Goal: Information Seeking & Learning: Learn about a topic

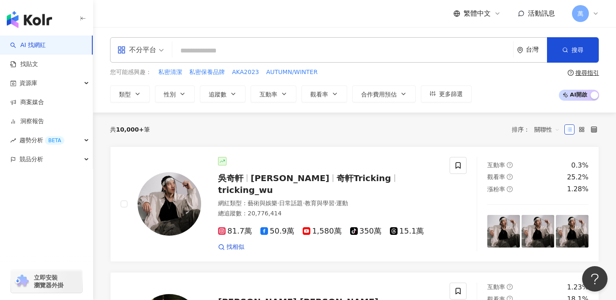
click at [203, 51] on input "search" at bounding box center [343, 51] width 334 height 16
type input "********"
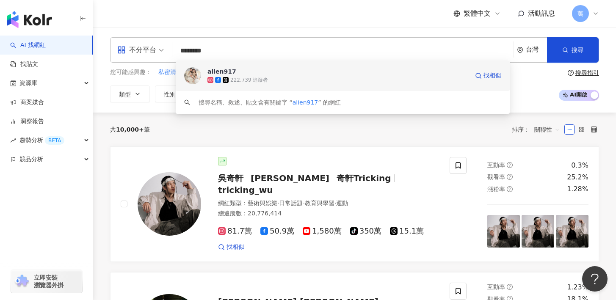
click at [419, 80] on div "222,739 追蹤者" at bounding box center [337, 80] width 261 height 8
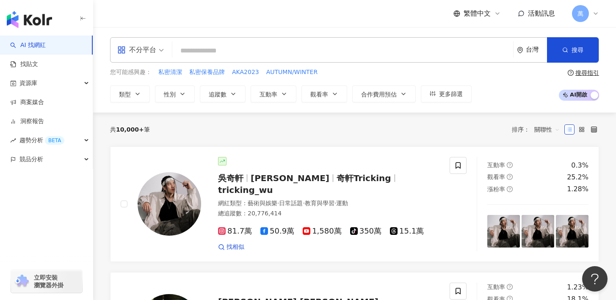
click at [257, 51] on input "search" at bounding box center [343, 51] width 334 height 16
paste input "*********"
type input "*********"
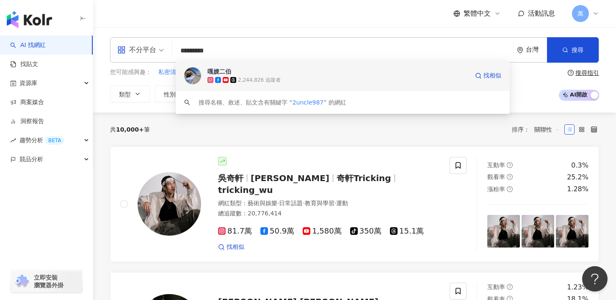
click at [304, 75] on span "嘎嫂二伯" at bounding box center [337, 71] width 261 height 8
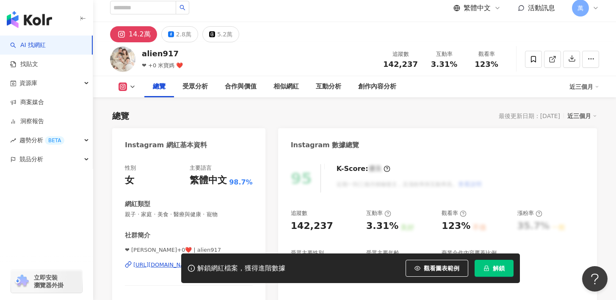
scroll to position [113, 0]
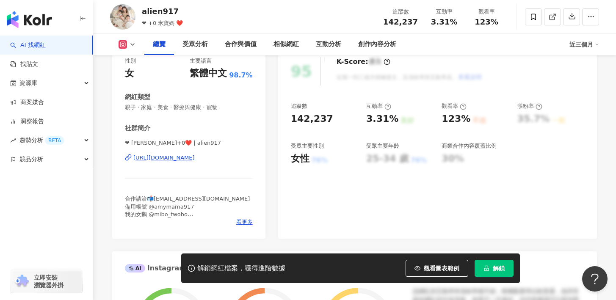
click at [497, 268] on span "解鎖" at bounding box center [499, 268] width 12 height 7
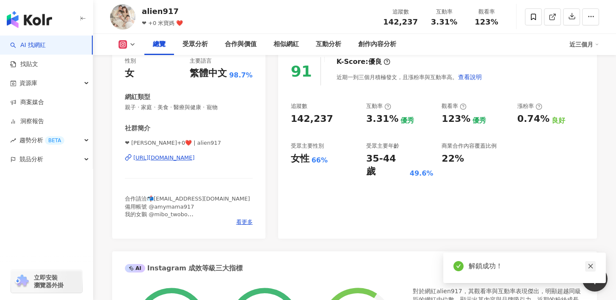
click at [591, 267] on icon "close" at bounding box center [590, 266] width 5 height 5
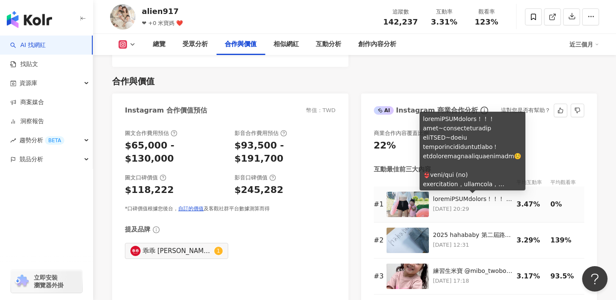
scroll to position [1134, 0]
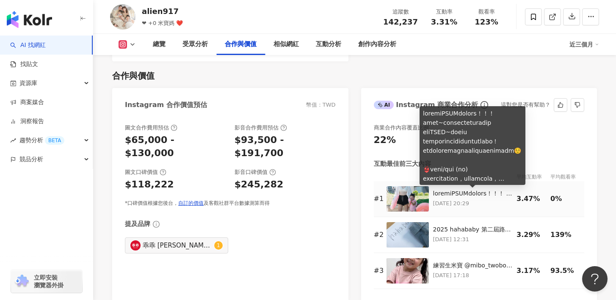
click at [445, 193] on div at bounding box center [473, 194] width 80 height 8
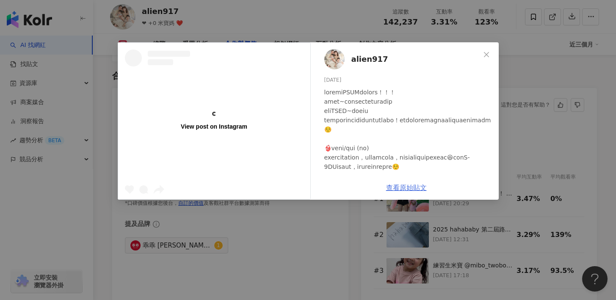
click at [398, 189] on link "查看原始貼文" at bounding box center [406, 188] width 41 height 8
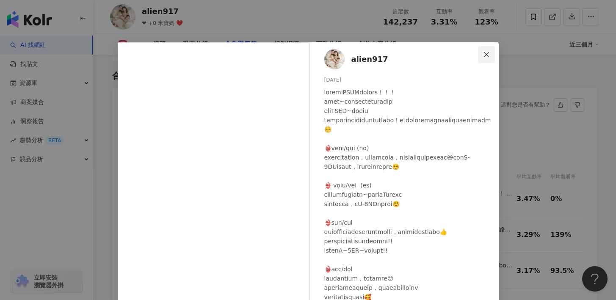
click at [486, 51] on span "Close" at bounding box center [486, 54] width 17 height 7
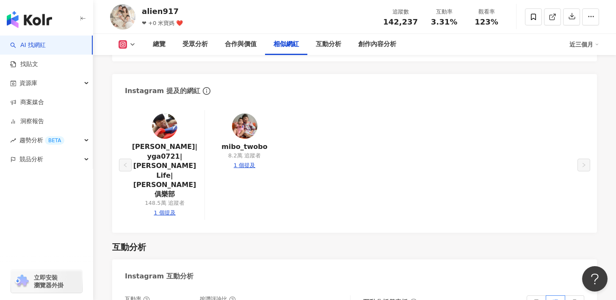
scroll to position [1555, 0]
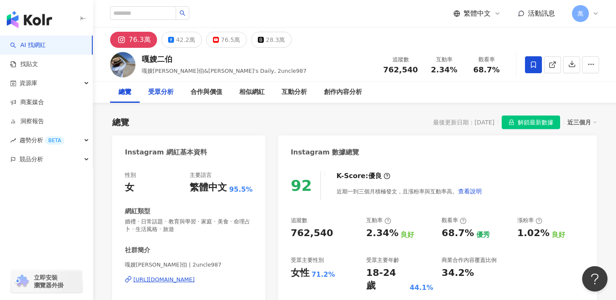
click at [158, 99] on div "受眾分析" at bounding box center [161, 92] width 42 height 21
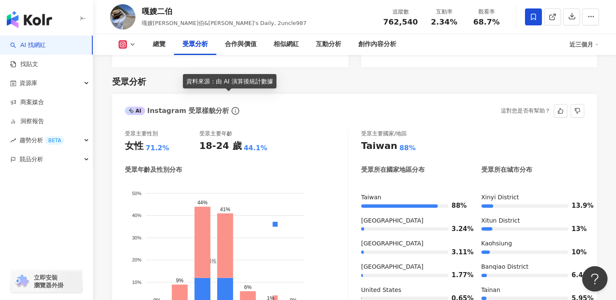
scroll to position [728, 0]
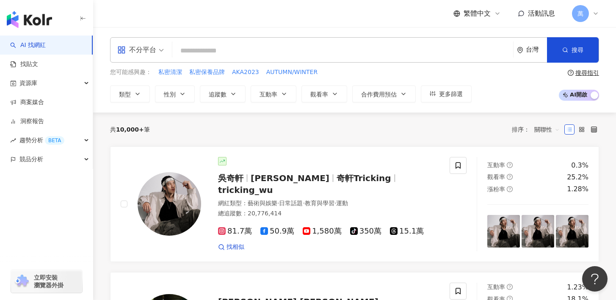
click at [458, 130] on div "共 10,000+ 筆 排序： 關聯性" at bounding box center [354, 130] width 489 height 14
